Goal: Answer question/provide support: Share knowledge or assist other users

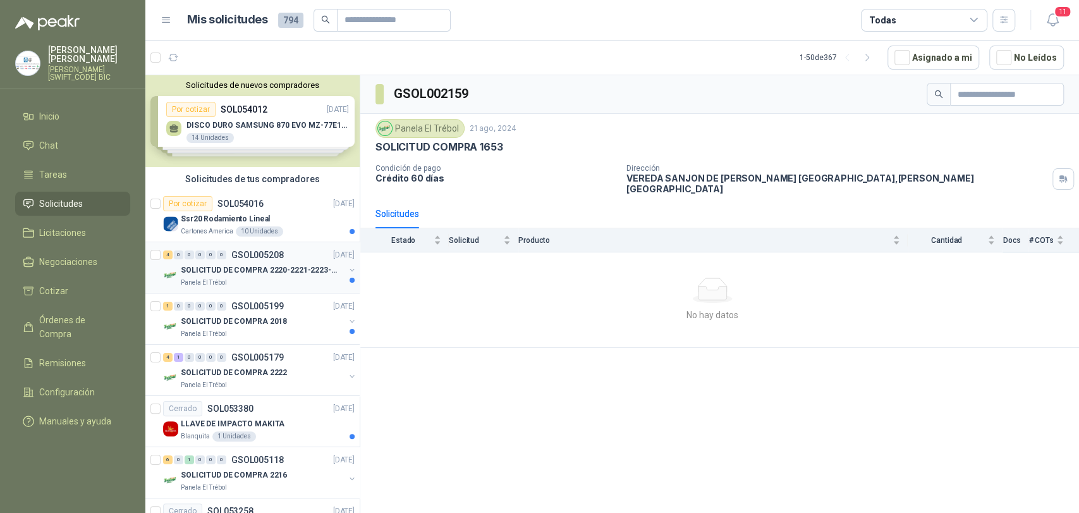
click at [186, 262] on div "SOLICITUD DE COMPRA 2220-2221-2223-2224" at bounding box center [263, 269] width 164 height 15
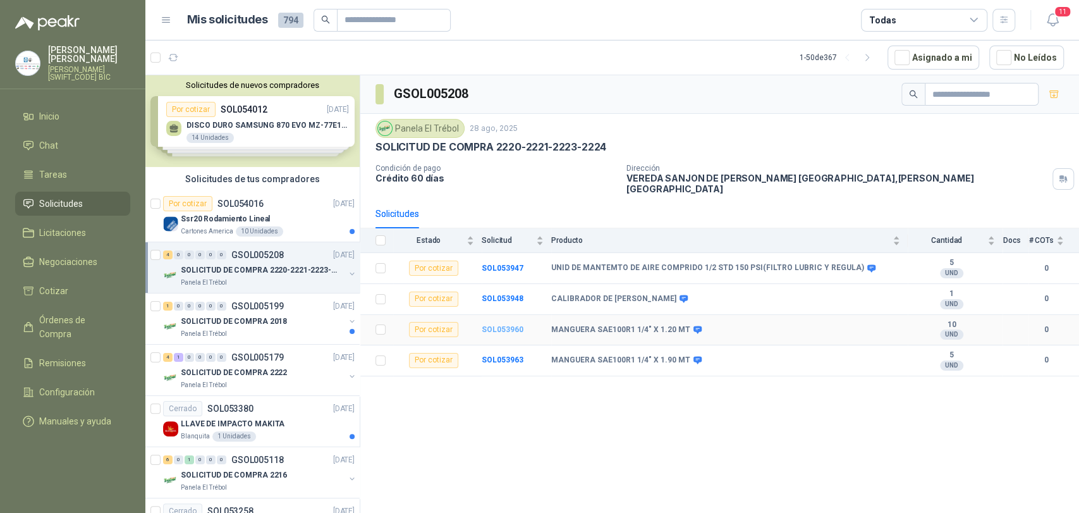
click at [506, 325] on b "SOL053960" at bounding box center [503, 329] width 42 height 9
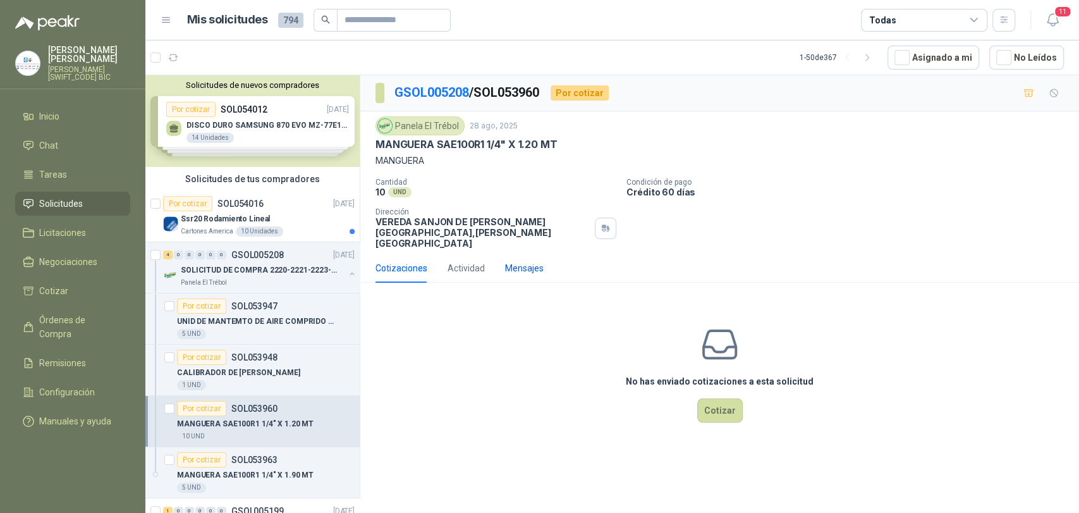
click at [514, 261] on div "Mensajes" at bounding box center [524, 268] width 39 height 14
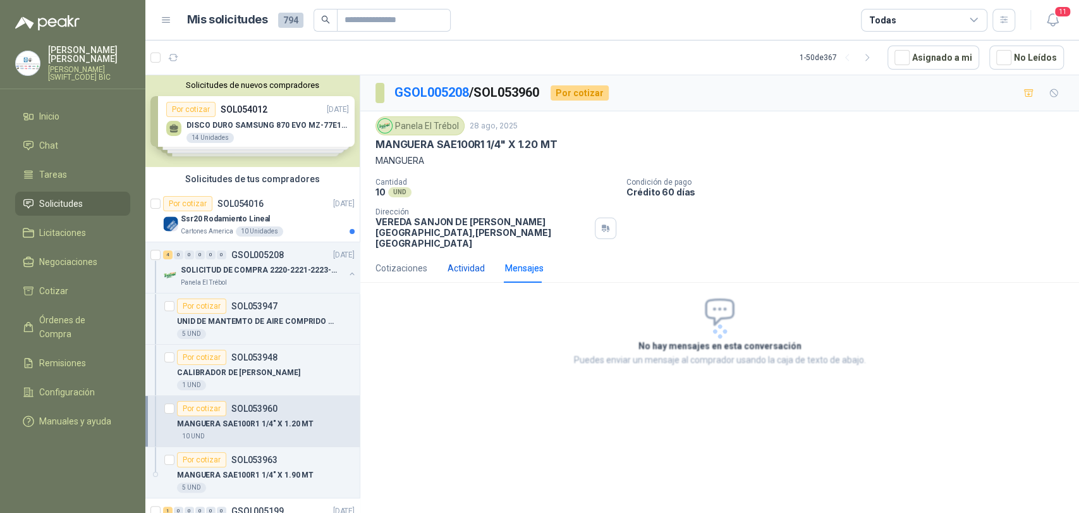
click at [480, 261] on div "Actividad" at bounding box center [466, 268] width 37 height 14
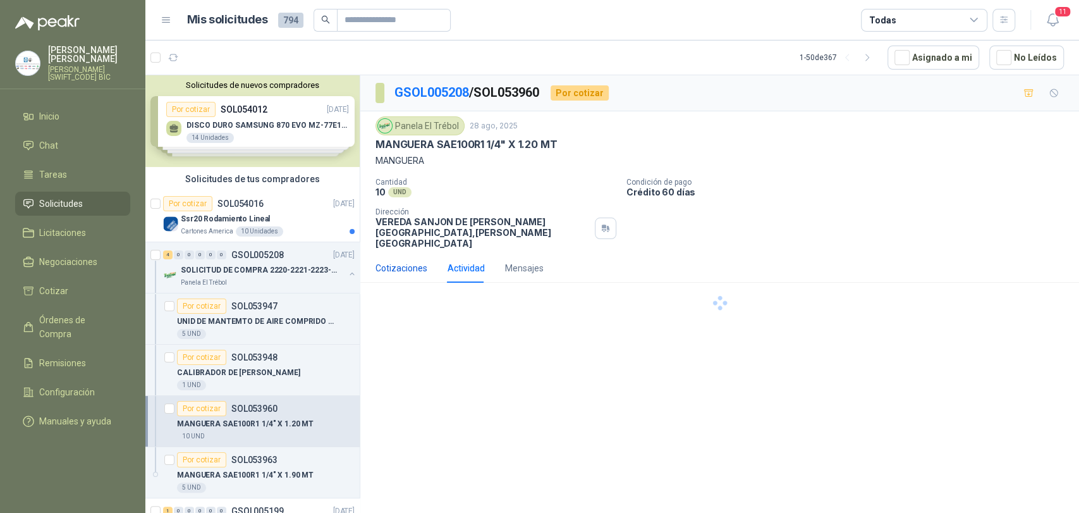
click at [405, 261] on div "Cotizaciones" at bounding box center [402, 268] width 52 height 14
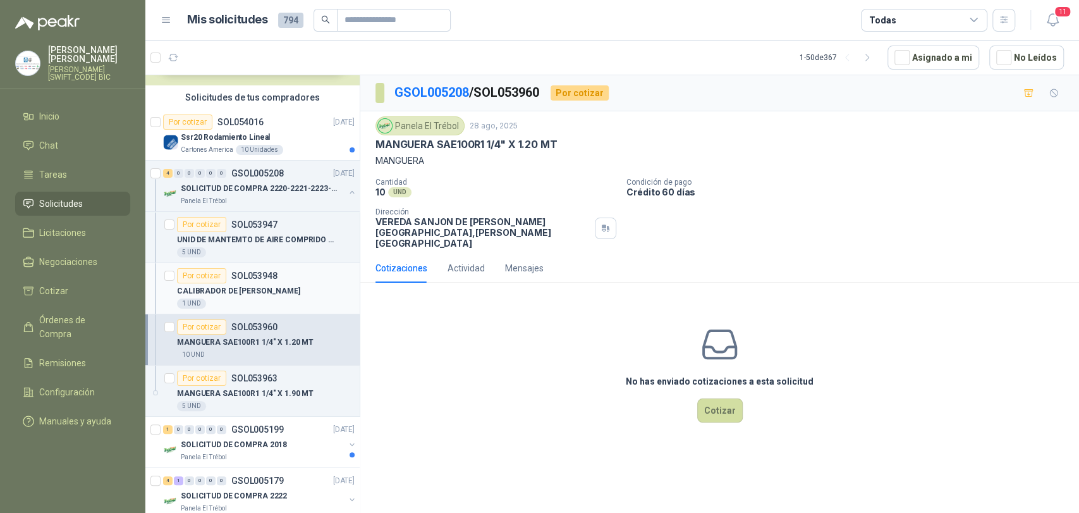
scroll to position [140, 0]
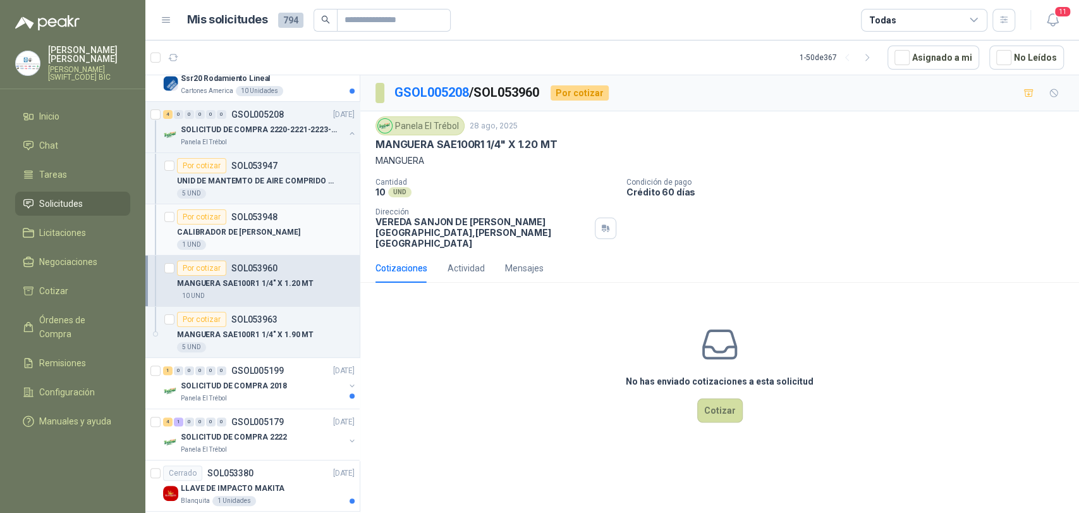
click at [282, 233] on p "CALIBRADOR DE [PERSON_NAME]" at bounding box center [238, 232] width 123 height 12
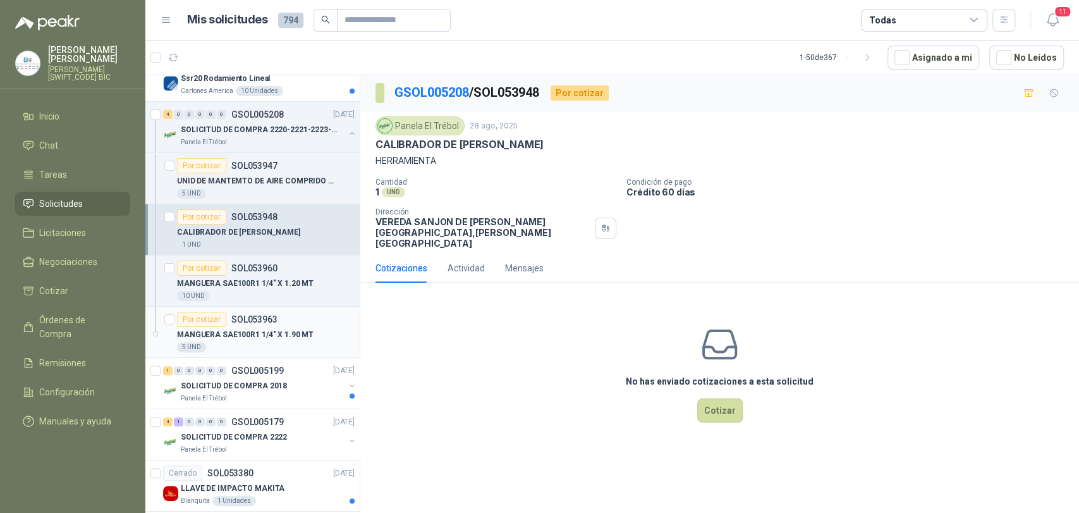
click at [273, 325] on div "Por cotizar SOL053963" at bounding box center [227, 319] width 101 height 15
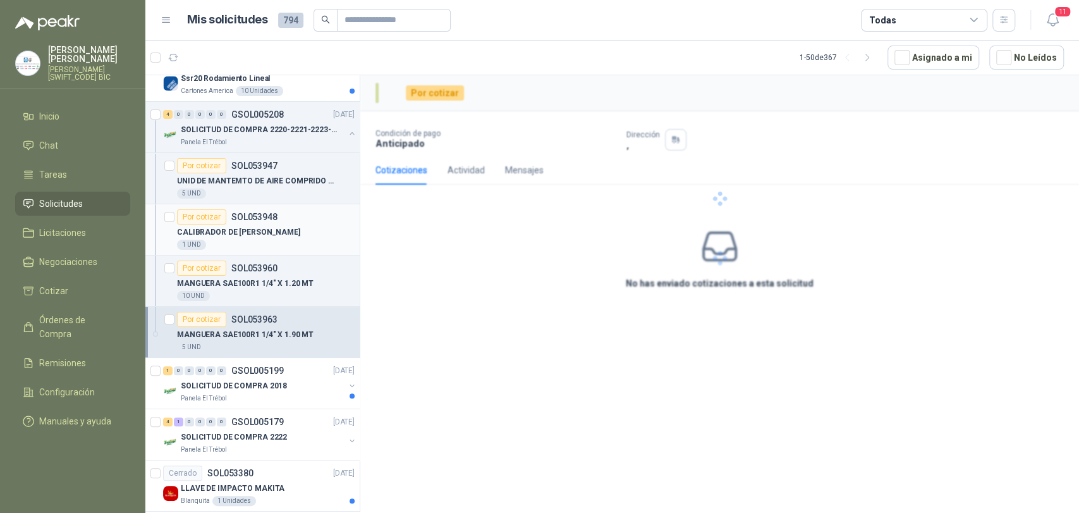
scroll to position [70, 0]
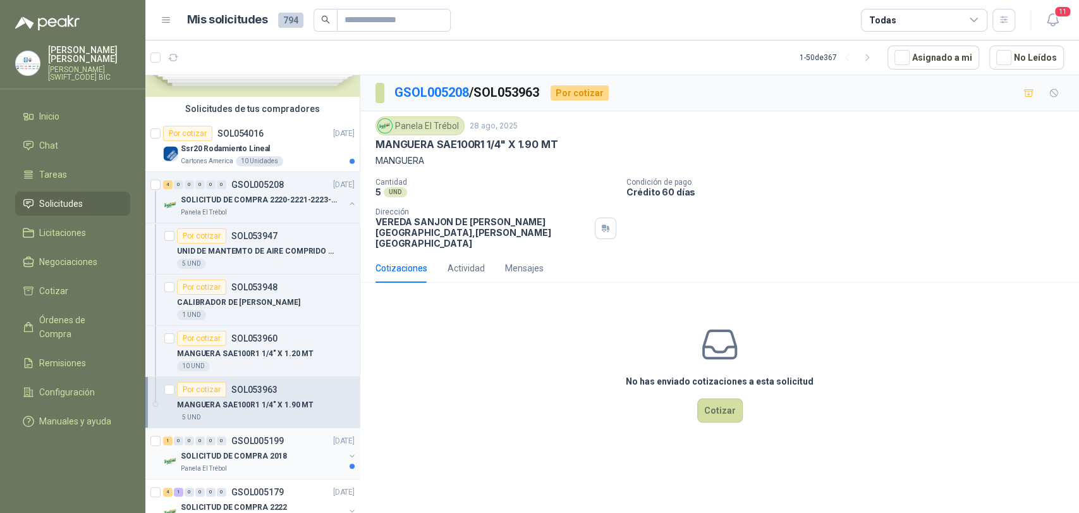
click at [240, 439] on p "GSOL005199" at bounding box center [257, 440] width 52 height 9
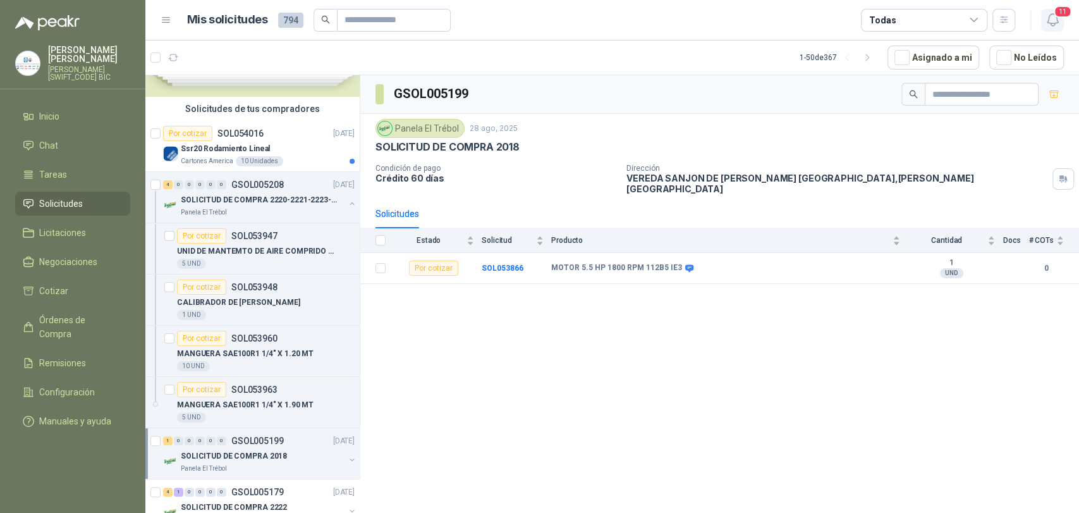
click at [1052, 16] on icon "button" at bounding box center [1053, 20] width 16 height 16
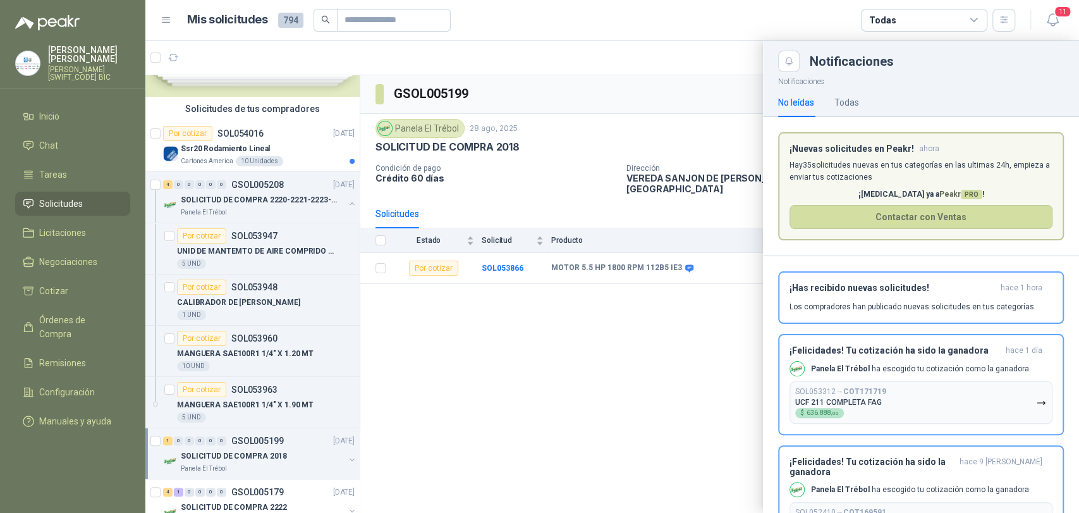
click at [537, 381] on div at bounding box center [612, 276] width 934 height 472
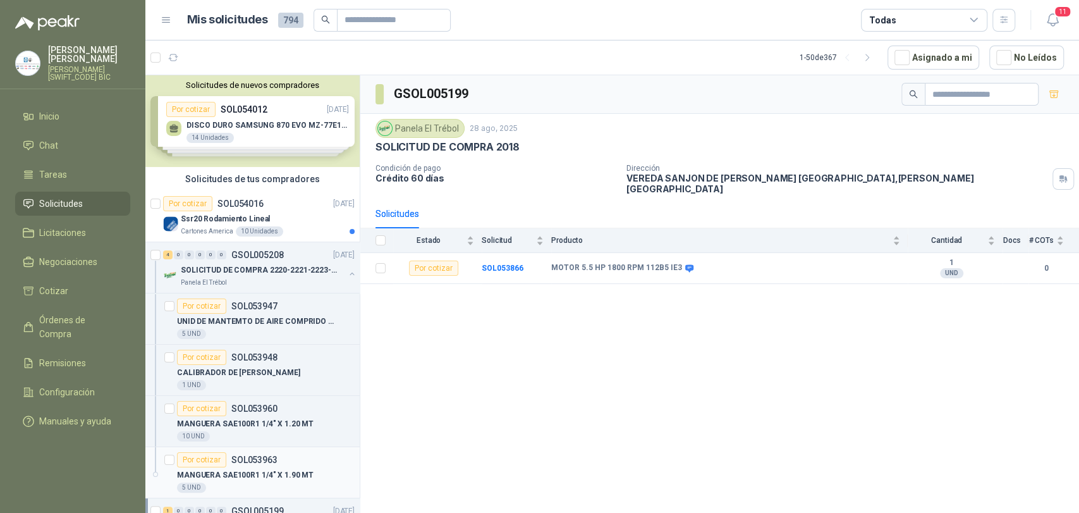
click at [251, 459] on p "SOL053963" at bounding box center [254, 459] width 46 height 9
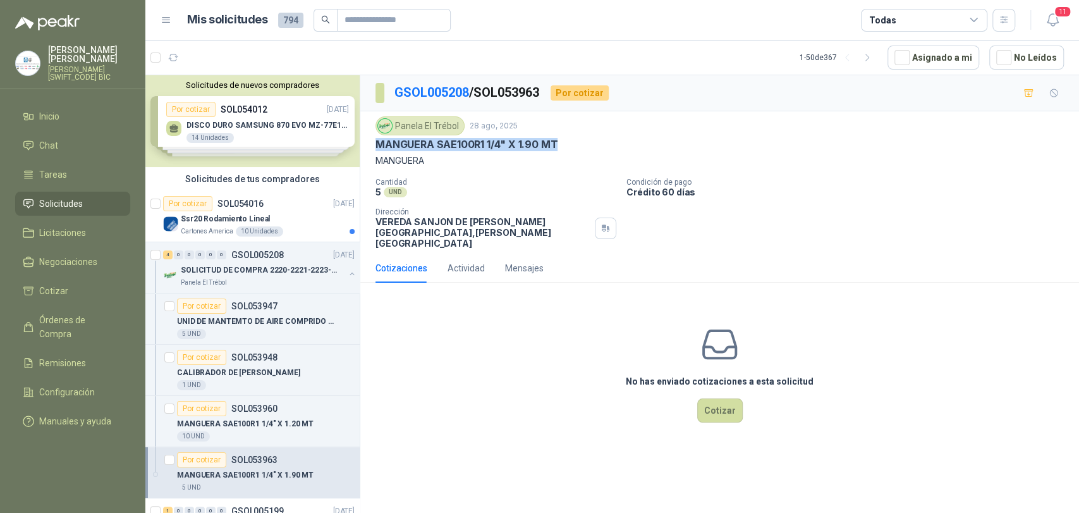
drag, startPoint x: 546, startPoint y: 142, endPoint x: 374, endPoint y: 146, distance: 172.0
click at [374, 146] on div "Panela El Trébol 28 ago, 2025 MANGUERA SAE100R1 1/4" X 1.90 MT MANGUERA Cantida…" at bounding box center [719, 182] width 719 height 142
copy p "MANGUERA SAE100R1 1/4" X 1.90 MT"
click at [702, 400] on button "Cotizar" at bounding box center [720, 410] width 46 height 24
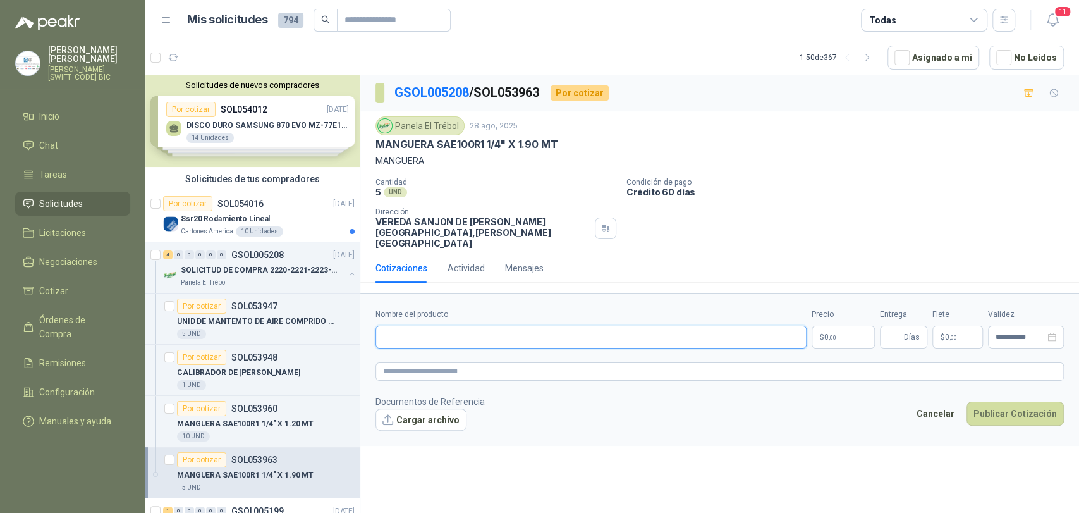
click at [491, 326] on input "Nombre del producto" at bounding box center [591, 337] width 431 height 23
paste input "**********"
click at [541, 327] on input "**********" at bounding box center [591, 337] width 431 height 23
type input "**********"
click at [848, 334] on p "$ 0 ,00" at bounding box center [843, 337] width 63 height 23
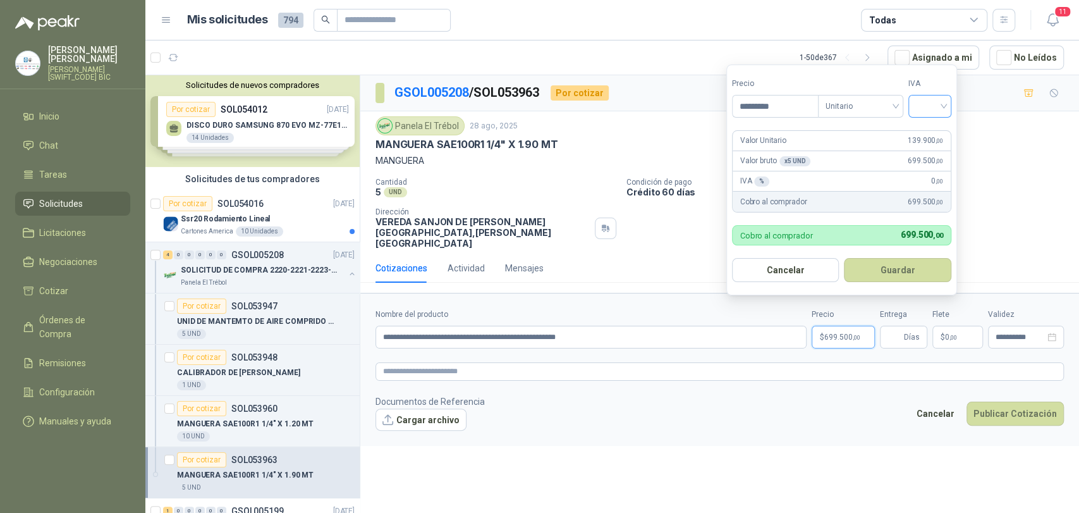
type input "*********"
click at [935, 112] on input "search" at bounding box center [930, 104] width 28 height 19
click at [936, 131] on div "19%" at bounding box center [932, 132] width 23 height 14
click at [924, 259] on button "Guardar" at bounding box center [900, 270] width 109 height 24
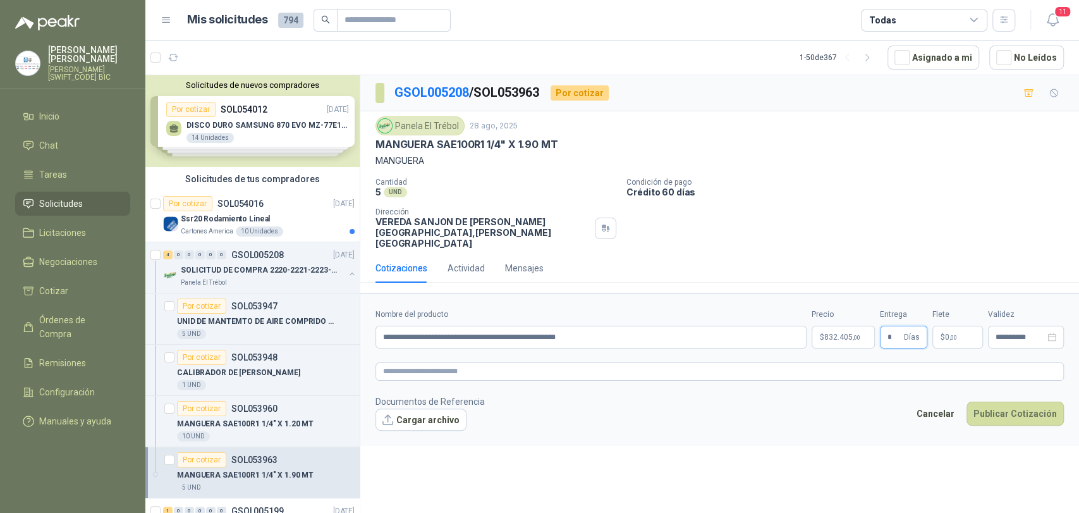
type input "*"
click at [956, 331] on p "$ 0 ,00" at bounding box center [957, 337] width 51 height 23
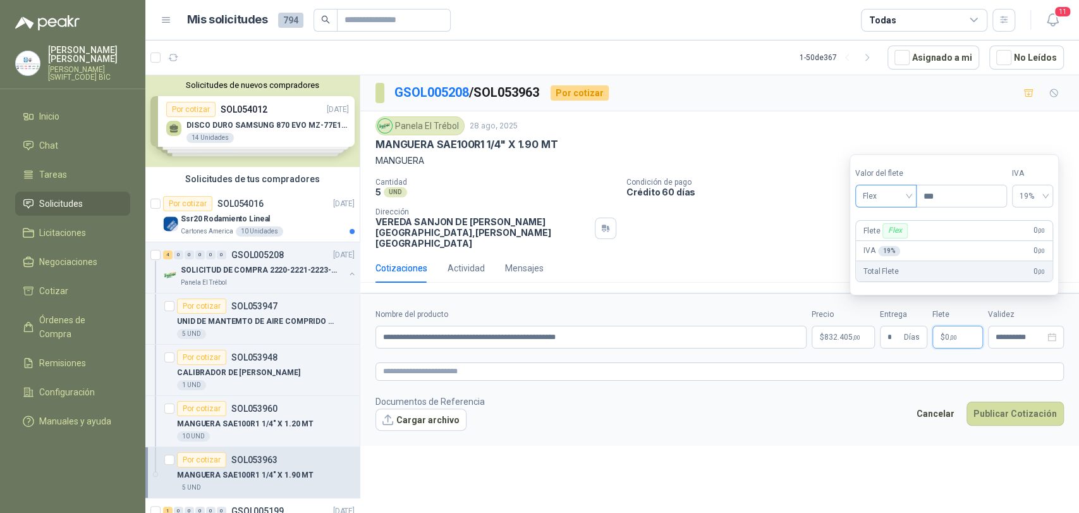
click at [895, 185] on div "Flex" at bounding box center [885, 196] width 61 height 23
click at [897, 245] on div "Incluido" at bounding box center [887, 243] width 44 height 14
click at [900, 362] on textarea at bounding box center [720, 371] width 688 height 18
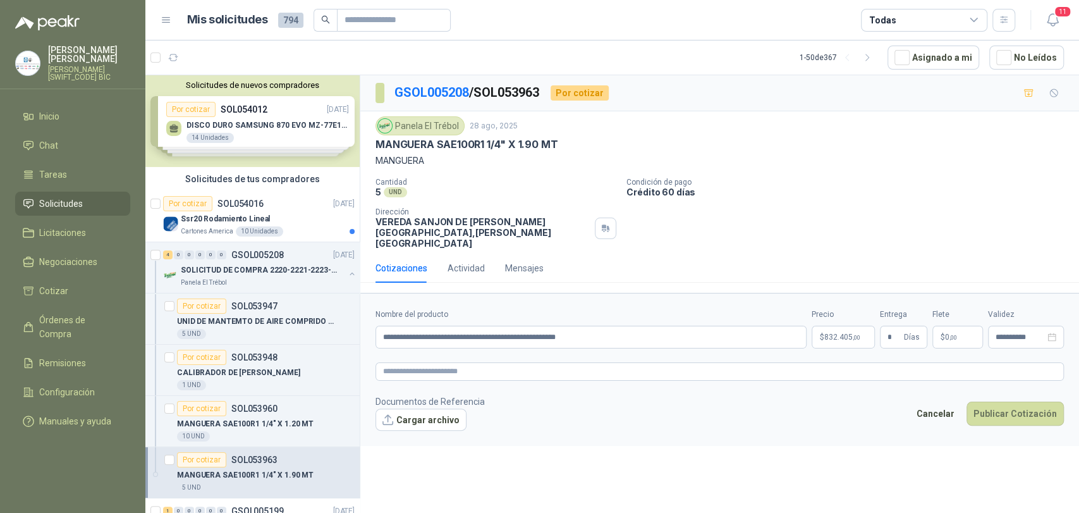
click at [864, 394] on footer "Documentos de Referencia Cargar archivo Cancelar Publicar Cotización" at bounding box center [720, 412] width 688 height 37
click at [996, 406] on button "Publicar Cotización" at bounding box center [1015, 413] width 97 height 24
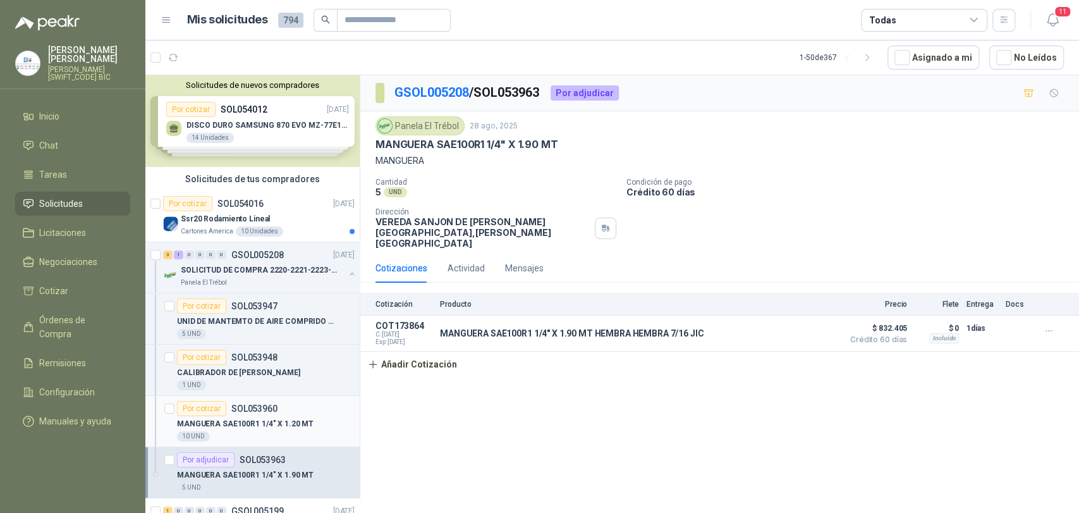
click at [262, 418] on p "MANGUERA SAE100R1 1/4" X 1.20 MT" at bounding box center [245, 424] width 137 height 12
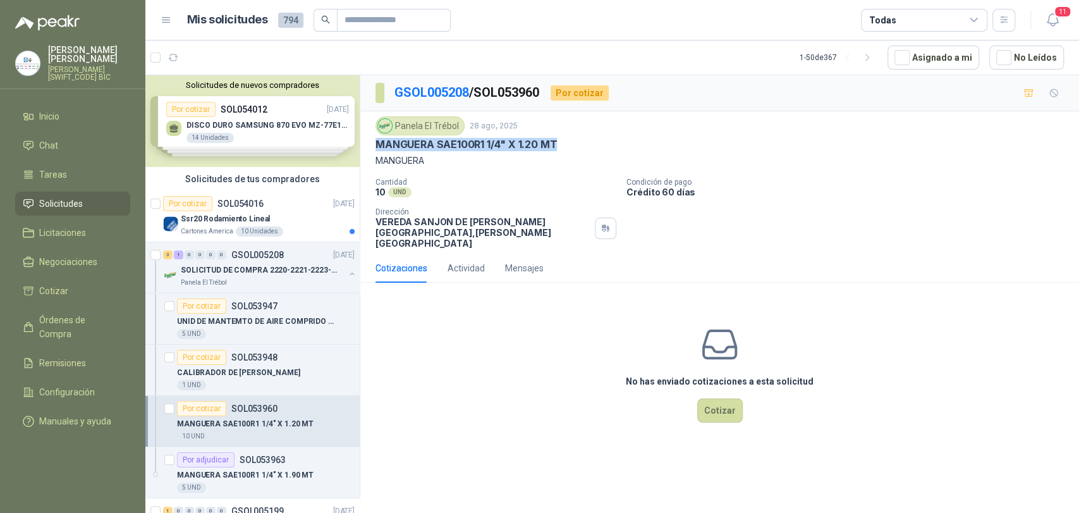
drag, startPoint x: 545, startPoint y: 143, endPoint x: 374, endPoint y: 144, distance: 171.3
click at [374, 144] on div "Panela El Trébol 28 ago, 2025 MANGUERA SAE100R1 1/4" X 1.20 MT MANGUERA Cantida…" at bounding box center [719, 182] width 719 height 142
copy p "MANGUERA SAE100R1 1/4" X 1.20 MT"
click at [722, 398] on button "Cotizar" at bounding box center [720, 410] width 46 height 24
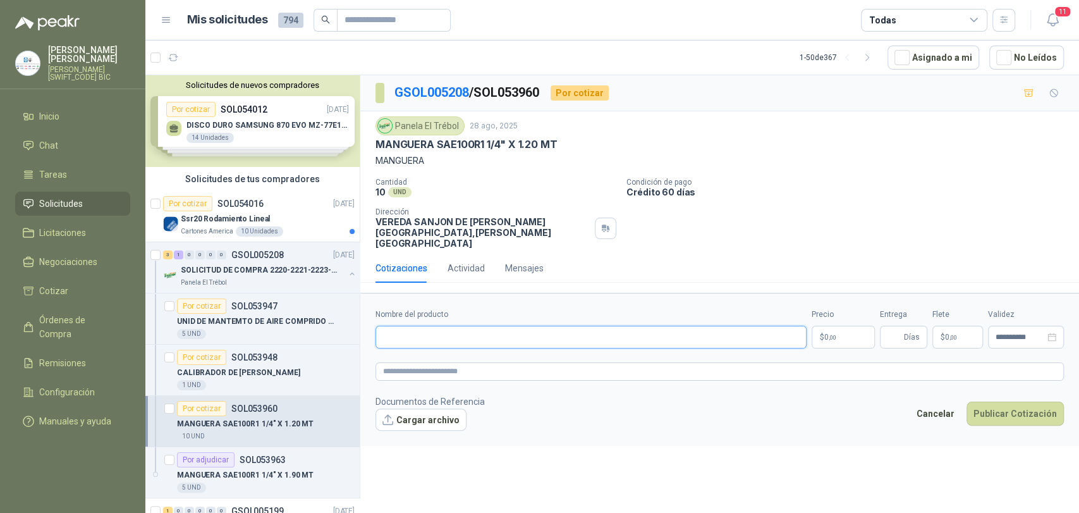
click at [574, 332] on input "Nombre del producto" at bounding box center [591, 337] width 431 height 23
paste input "**********"
click at [533, 326] on input "**********" at bounding box center [591, 337] width 431 height 23
type input "**********"
click at [853, 327] on p "$ 0 ,00" at bounding box center [843, 337] width 63 height 23
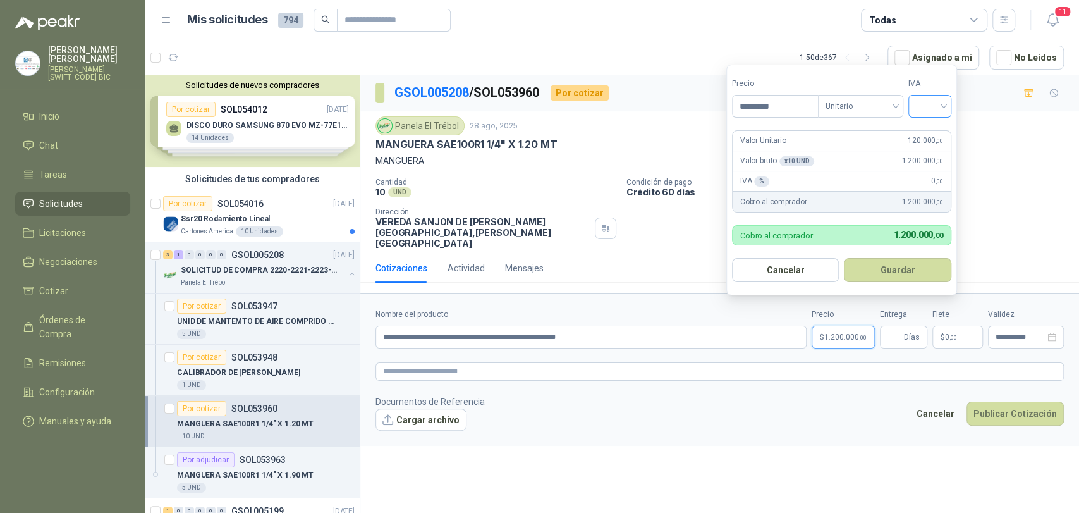
type input "*********"
click at [932, 109] on input "search" at bounding box center [930, 104] width 28 height 19
click at [942, 131] on div "19%" at bounding box center [932, 132] width 23 height 14
click at [920, 259] on button "Guardar" at bounding box center [900, 270] width 109 height 24
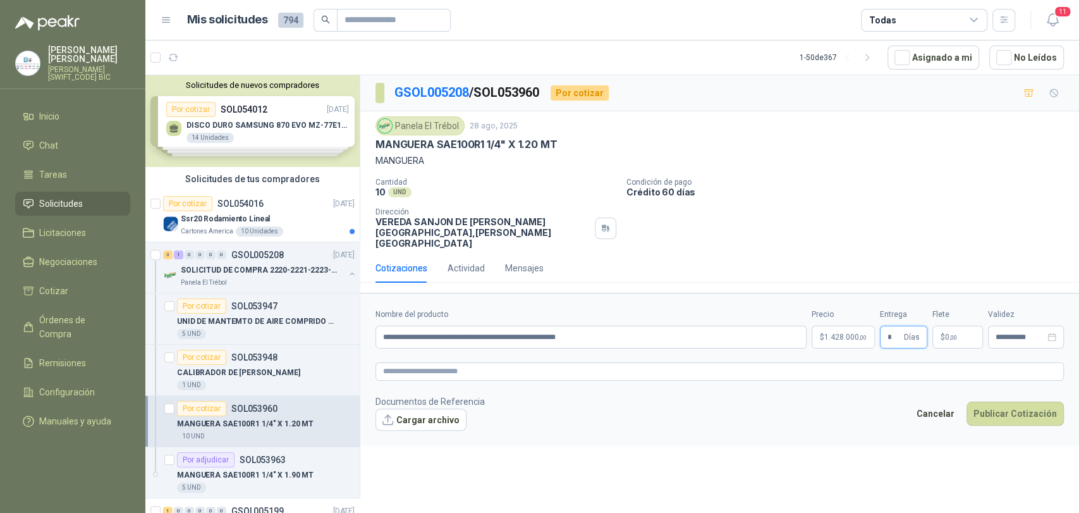
type input "*"
click at [950, 334] on span ",00" at bounding box center [954, 337] width 8 height 7
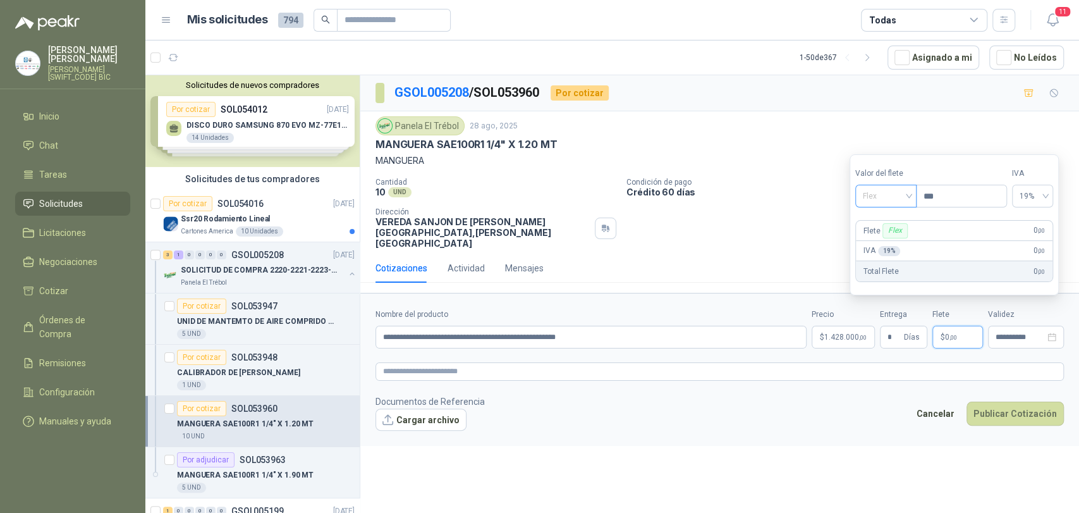
click at [877, 185] on div "Flex" at bounding box center [885, 196] width 61 height 23
click at [884, 244] on div "Incluido" at bounding box center [887, 243] width 44 height 14
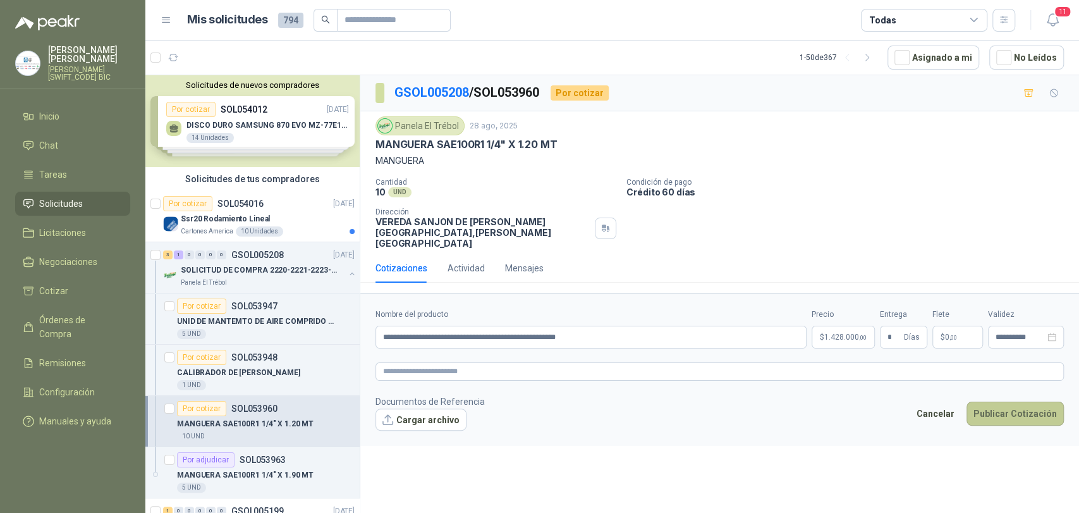
click at [1002, 401] on button "Publicar Cotización" at bounding box center [1015, 413] width 97 height 24
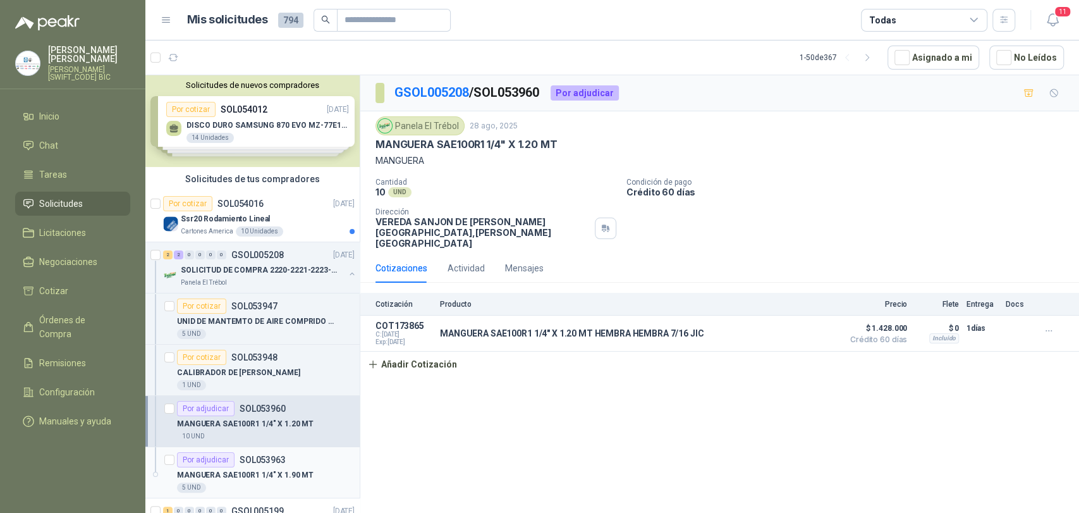
click at [295, 462] on div "Por adjudicar SOL053963" at bounding box center [266, 459] width 178 height 15
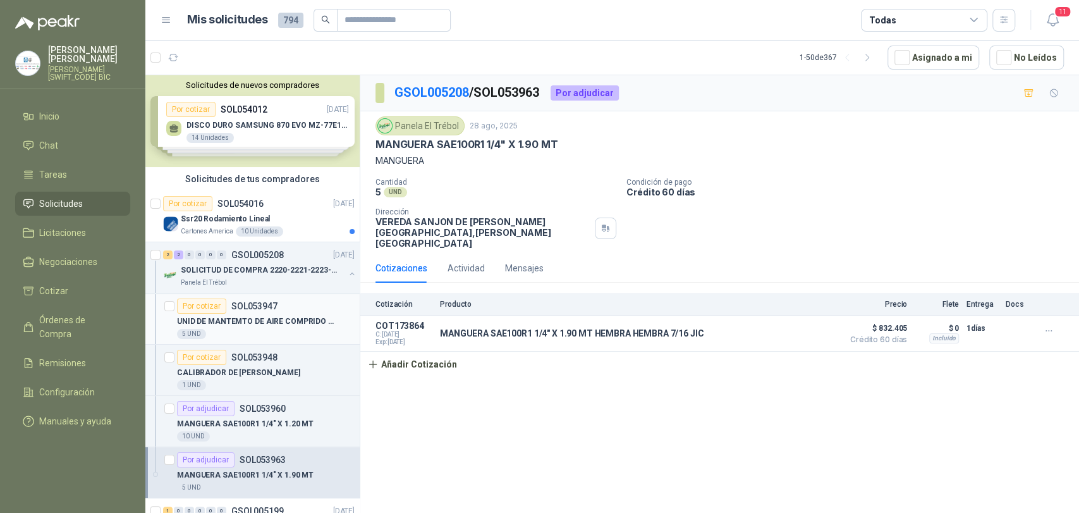
click at [281, 315] on p "UNID DE MANTEMTO DE AIRE COMPRIDO 1/2 STD 150 PSI(FILTRO LUBRIC Y REGULA)" at bounding box center [255, 321] width 157 height 12
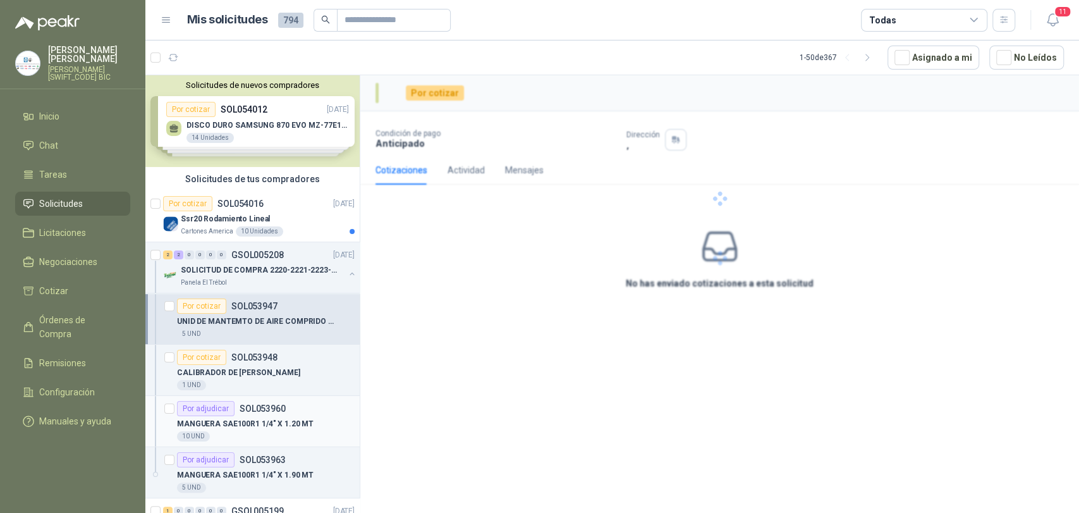
click at [264, 413] on div "Por adjudicar SOL053960" at bounding box center [231, 408] width 109 height 15
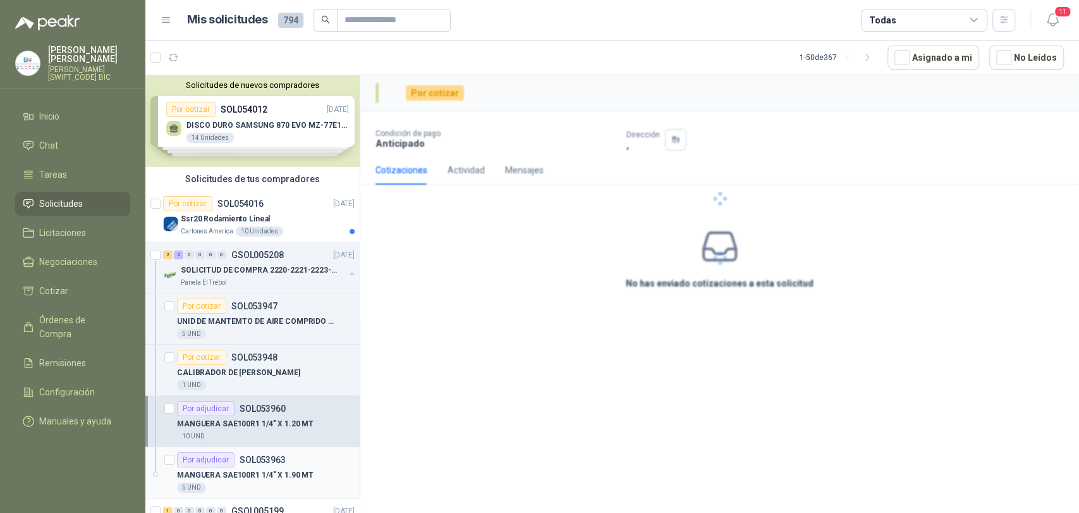
click at [274, 464] on div "Por adjudicar SOL053963" at bounding box center [231, 459] width 109 height 15
